Goal: Navigation & Orientation: Understand site structure

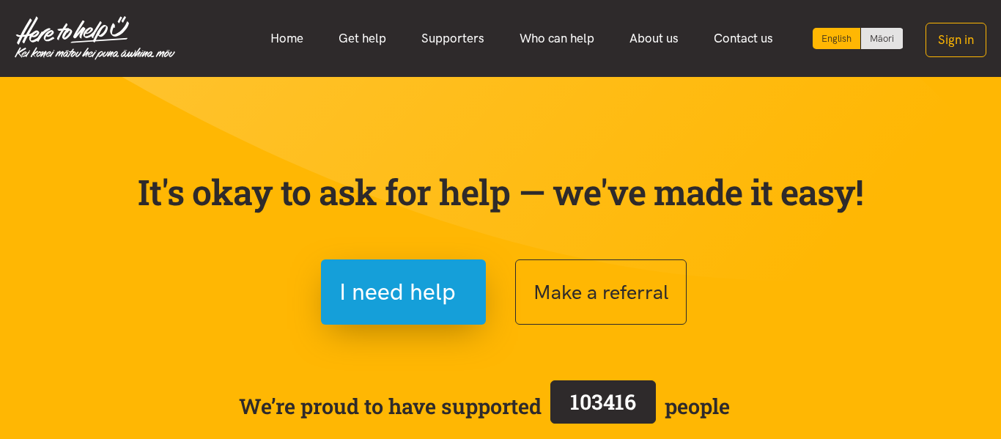
scroll to position [1, 0]
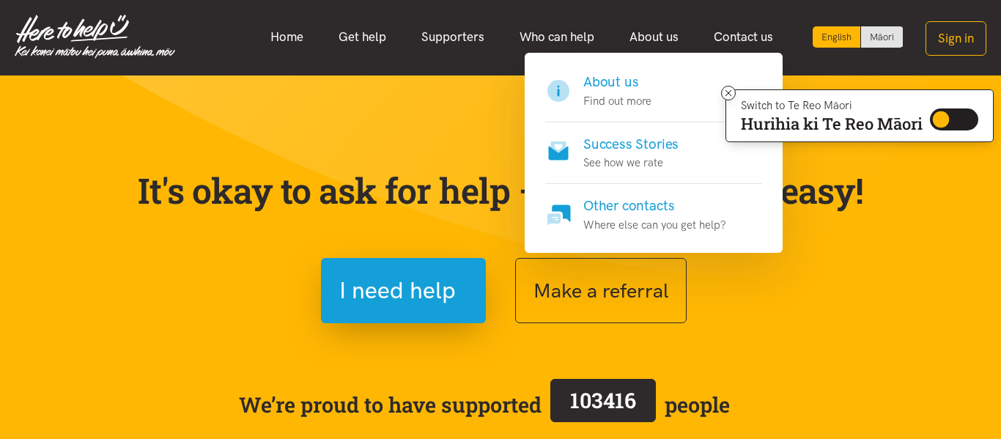
click at [656, 84] on link "About us Find out more" at bounding box center [653, 97] width 217 height 51
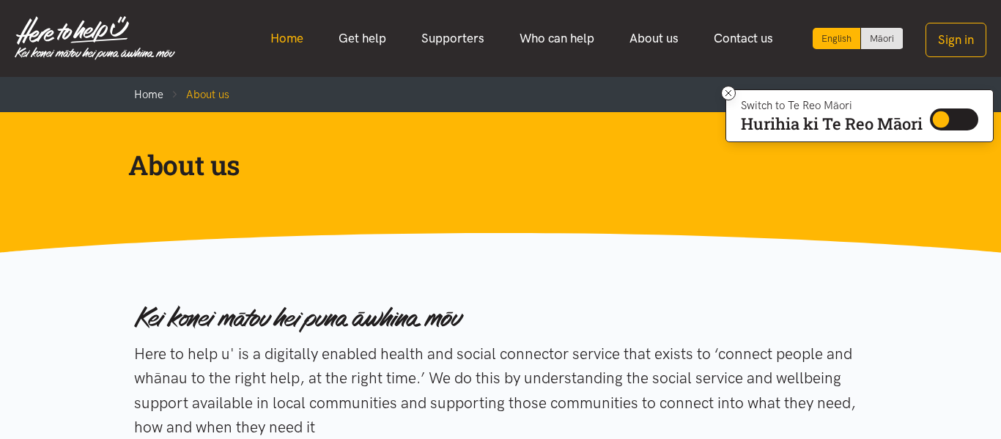
click at [290, 44] on link "Home" at bounding box center [287, 39] width 68 height 32
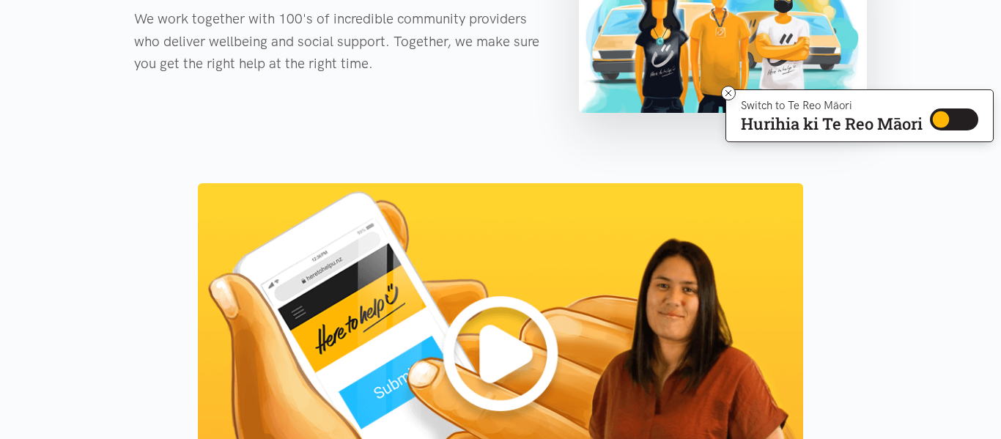
scroll to position [1168, 0]
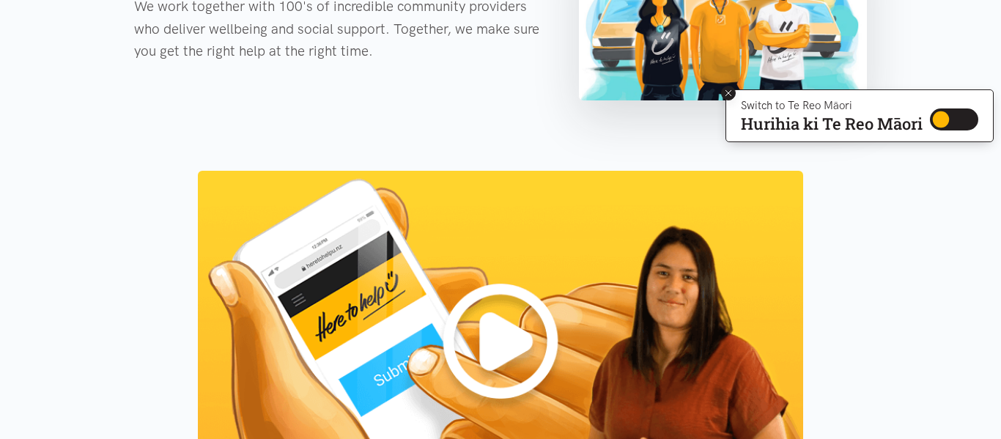
click at [725, 95] on icon at bounding box center [728, 93] width 11 height 11
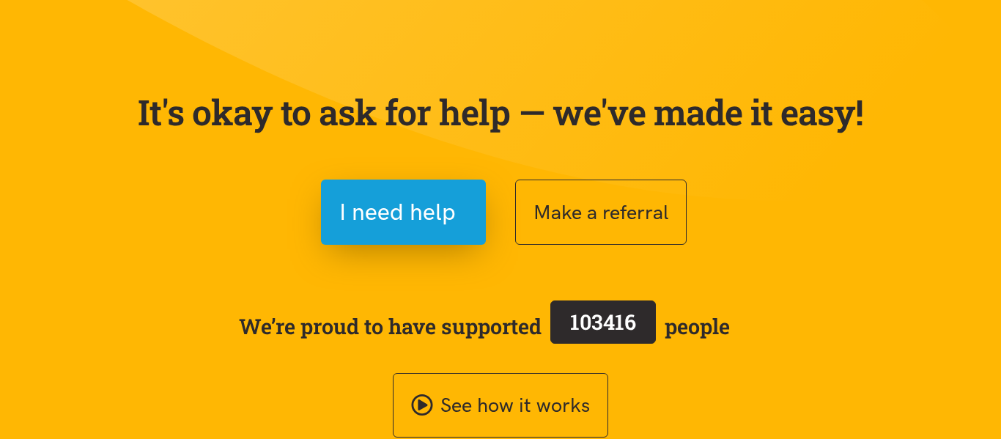
scroll to position [0, 0]
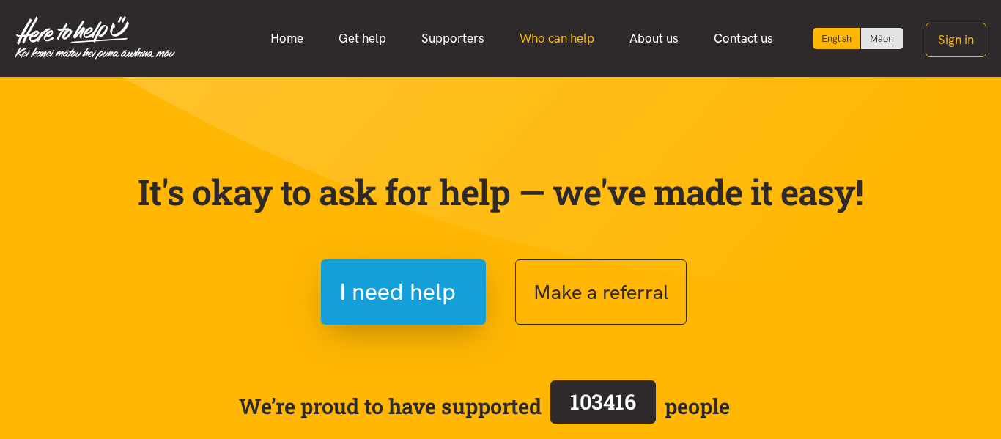
click at [580, 37] on link "Who can help" at bounding box center [557, 39] width 110 height 32
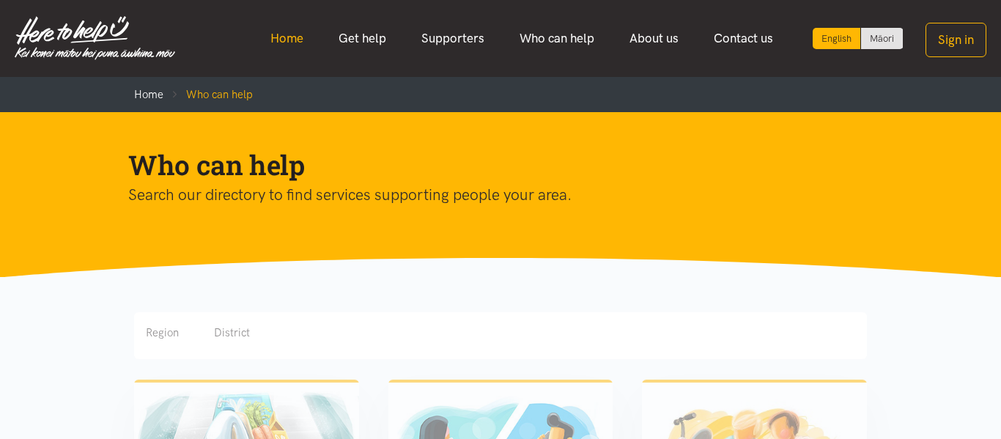
click at [305, 45] on link "Home" at bounding box center [287, 39] width 68 height 32
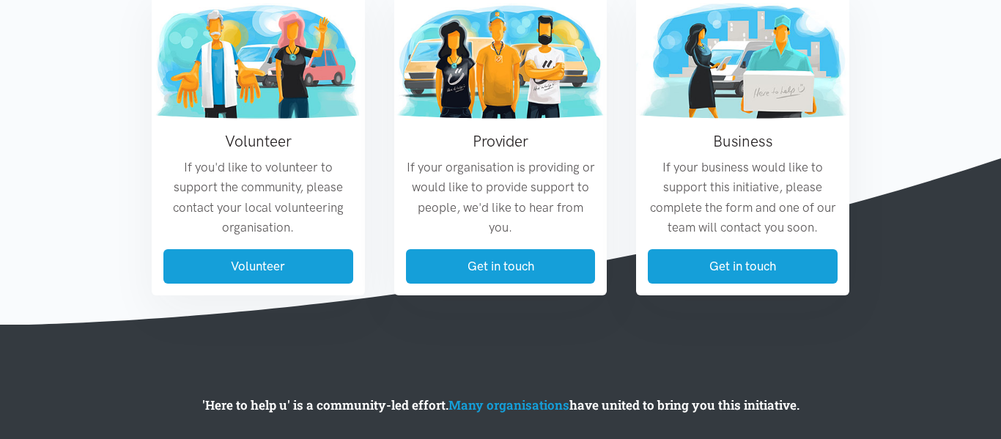
scroll to position [1833, 0]
